Goal: Book appointment/travel/reservation

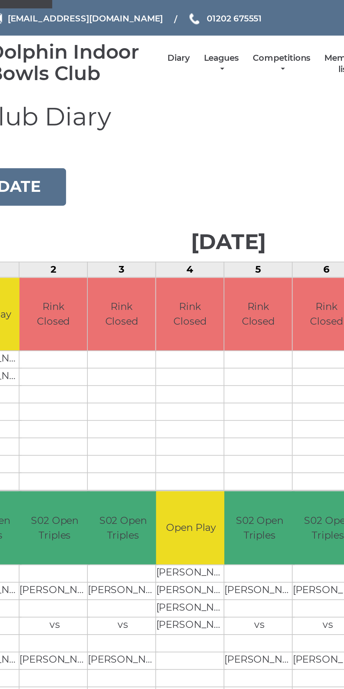
scroll to position [0, 1]
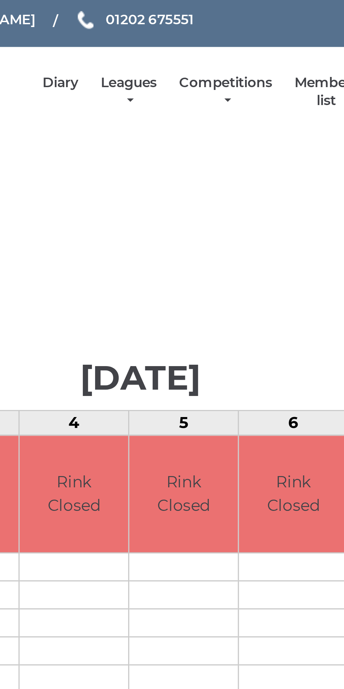
click at [172, 42] on link "Leagues" at bounding box center [169, 46] width 18 height 12
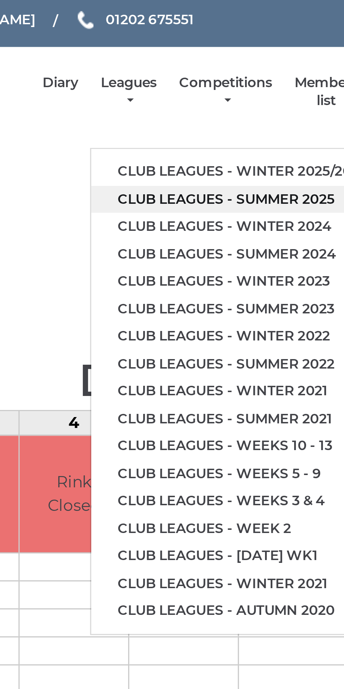
click at [221, 79] on link "Club leagues - Summer 2025" at bounding box center [205, 79] width 96 height 9
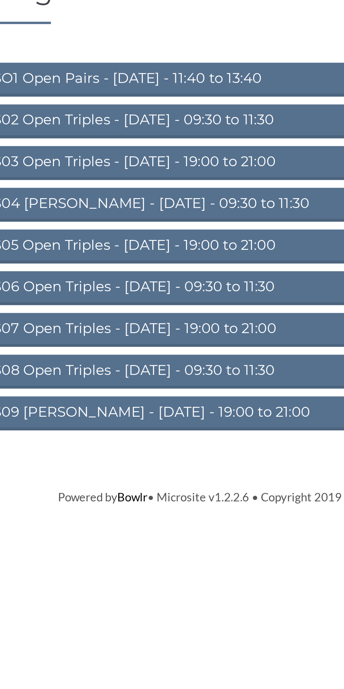
click at [176, 130] on link "S02 Open Triples - [DATE] - 09:30 to 11:30" at bounding box center [172, 131] width 242 height 15
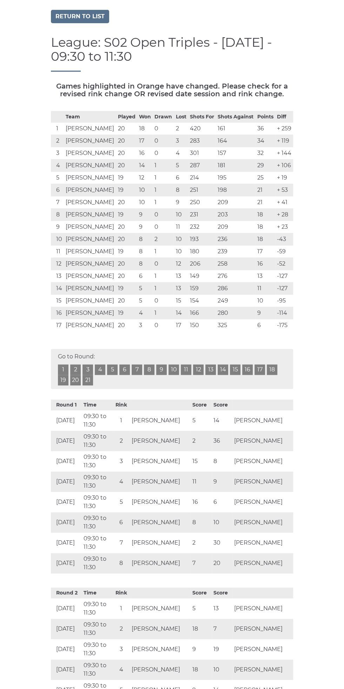
scroll to position [82, 0]
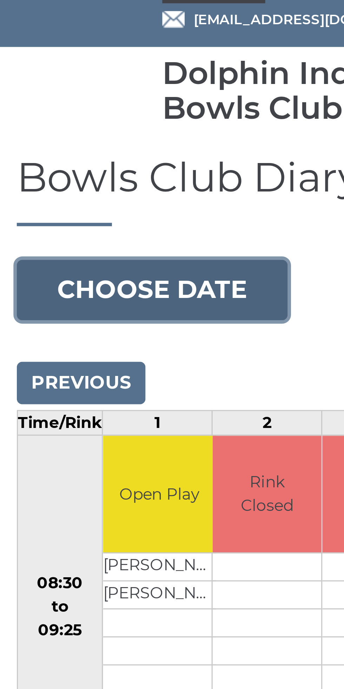
click at [60, 105] on button "Choose date" at bounding box center [47, 107] width 85 height 19
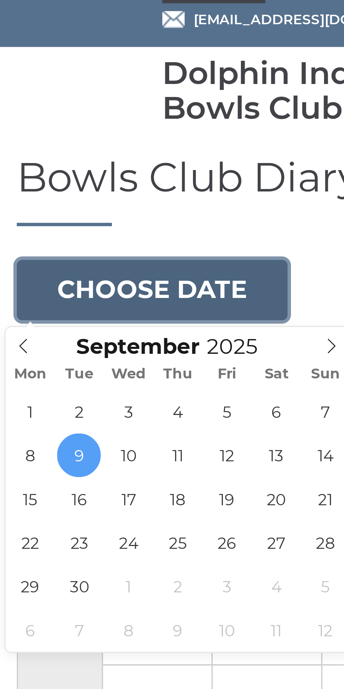
type input "[DATE]"
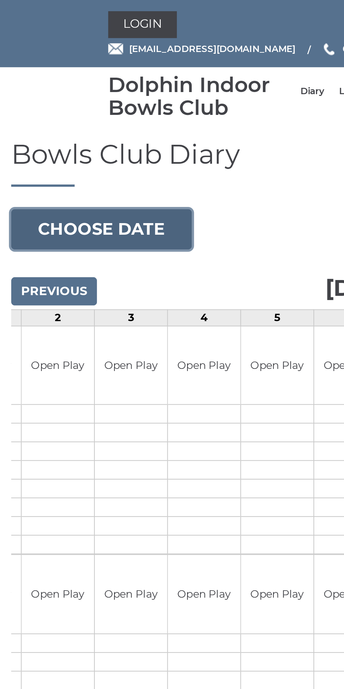
click at [65, 103] on button "Choose date" at bounding box center [47, 107] width 85 height 19
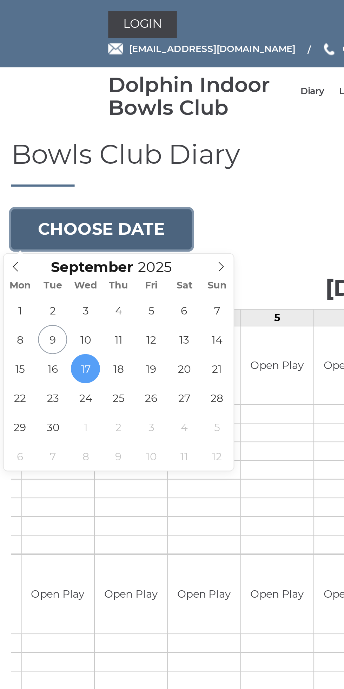
type input "[DATE]"
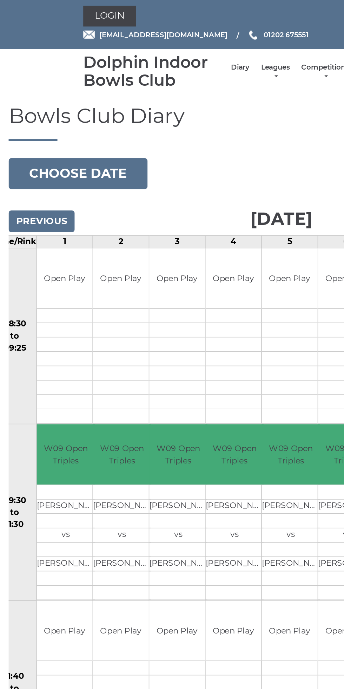
scroll to position [1, 0]
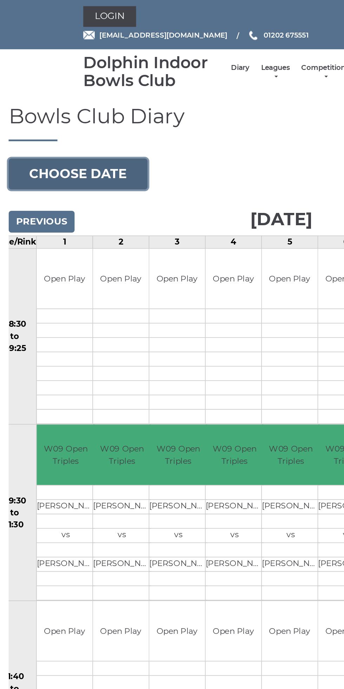
click at [58, 101] on button "Choose date" at bounding box center [47, 106] width 85 height 19
